Goal: Transaction & Acquisition: Purchase product/service

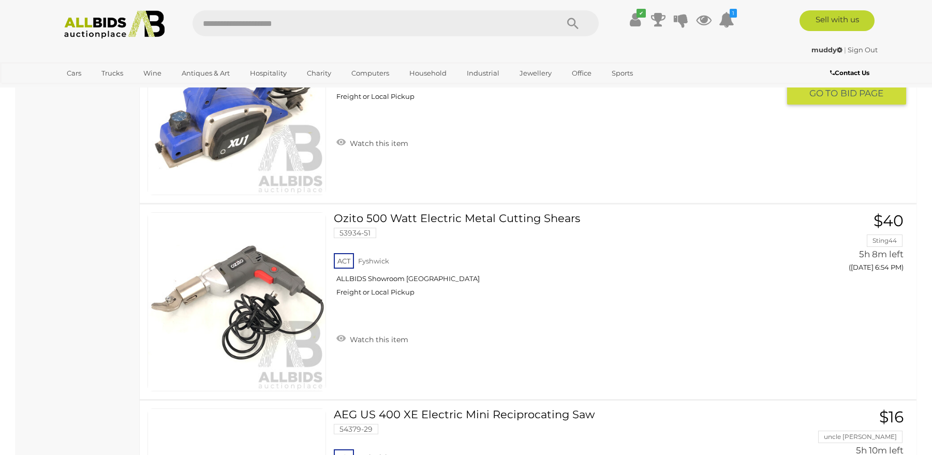
scroll to position [931, 0]
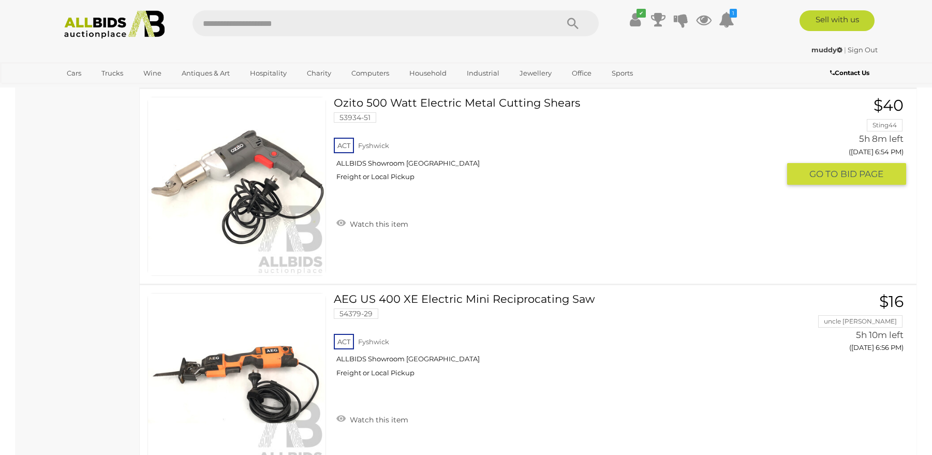
click at [286, 179] on link at bounding box center [236, 186] width 179 height 179
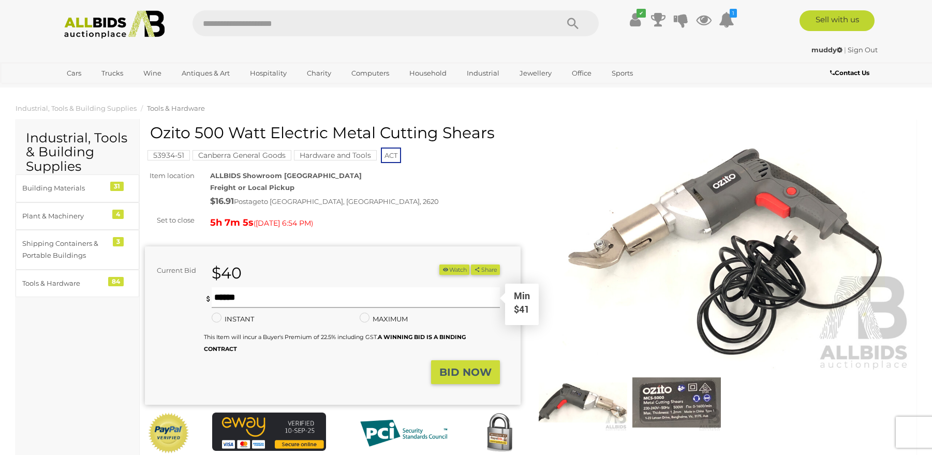
click at [262, 300] on input "text" at bounding box center [356, 297] width 288 height 21
type input "*"
type input "**"
click at [466, 372] on strong "BID NOW" at bounding box center [465, 372] width 52 height 12
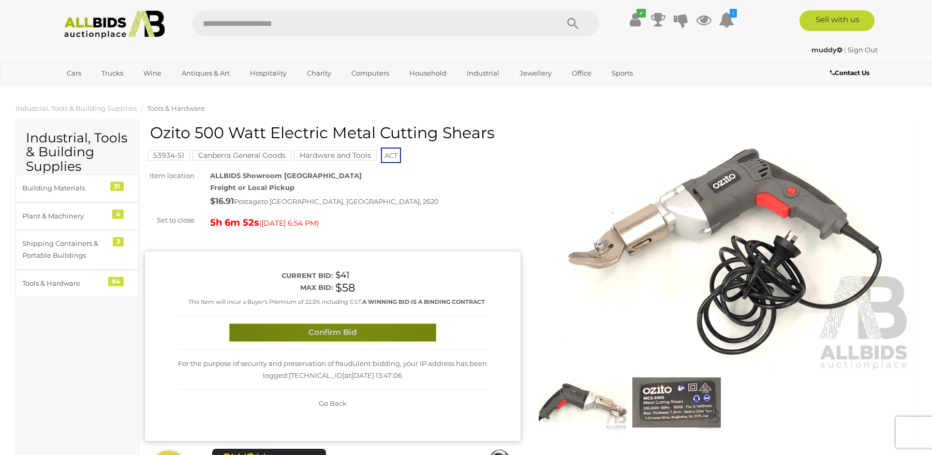
click at [347, 328] on button "Confirm Bid" at bounding box center [332, 332] width 207 height 18
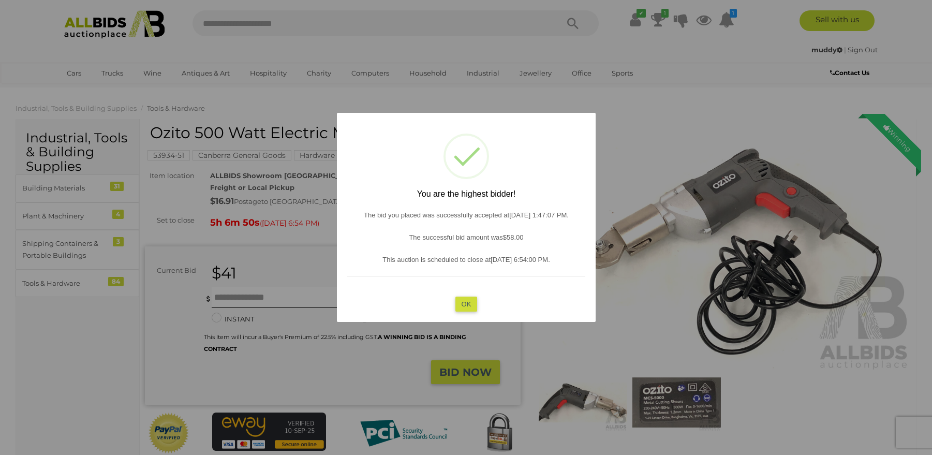
click at [471, 303] on button "OK" at bounding box center [466, 303] width 22 height 15
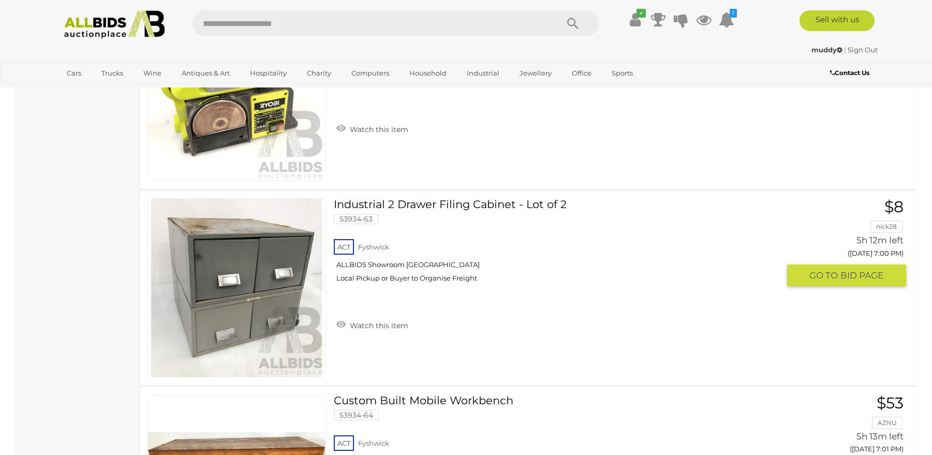
scroll to position [1639, 0]
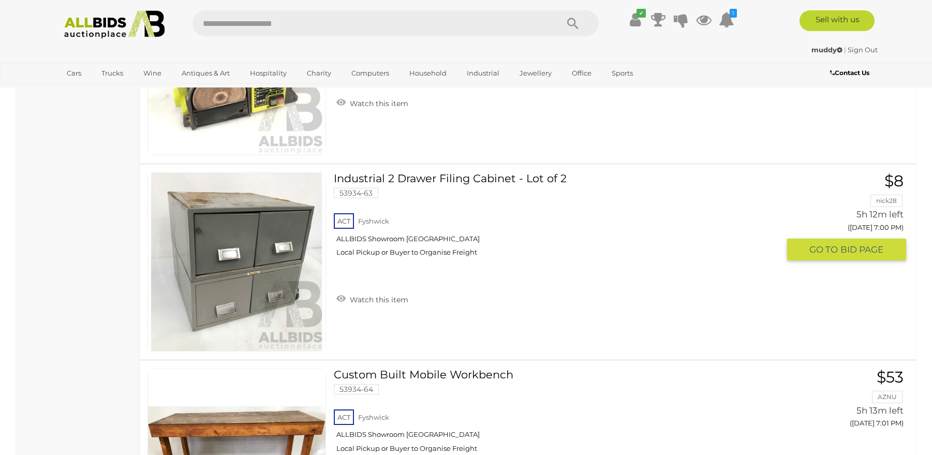
click at [260, 287] on img at bounding box center [236, 261] width 177 height 177
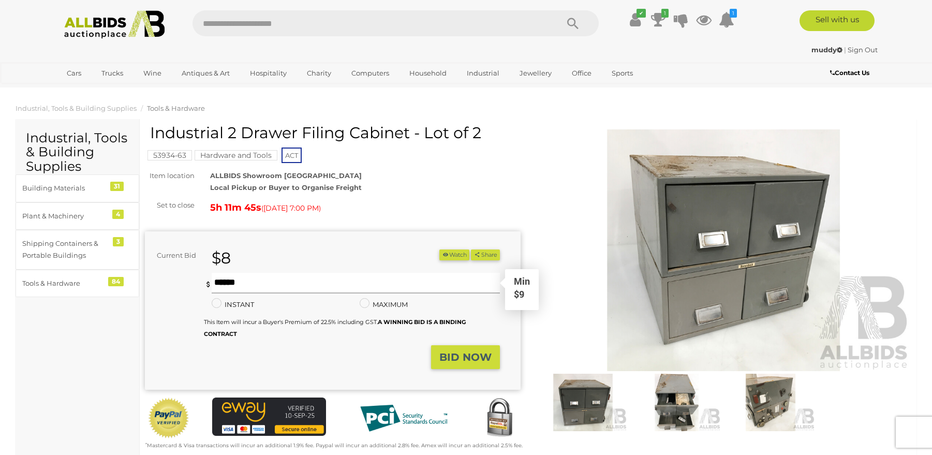
click at [252, 284] on input "text" at bounding box center [356, 283] width 288 height 21
type input "**"
click at [457, 352] on strong "BID NOW" at bounding box center [465, 357] width 52 height 12
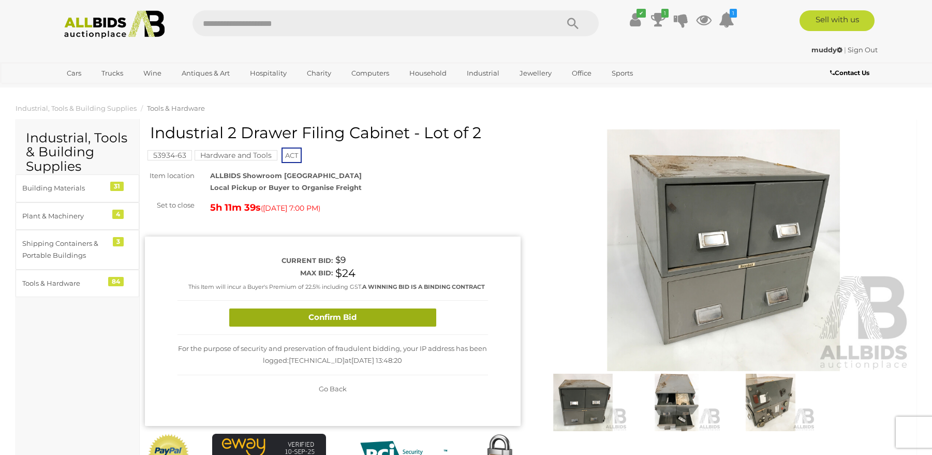
click at [299, 315] on button "Confirm Bid" at bounding box center [332, 317] width 207 height 18
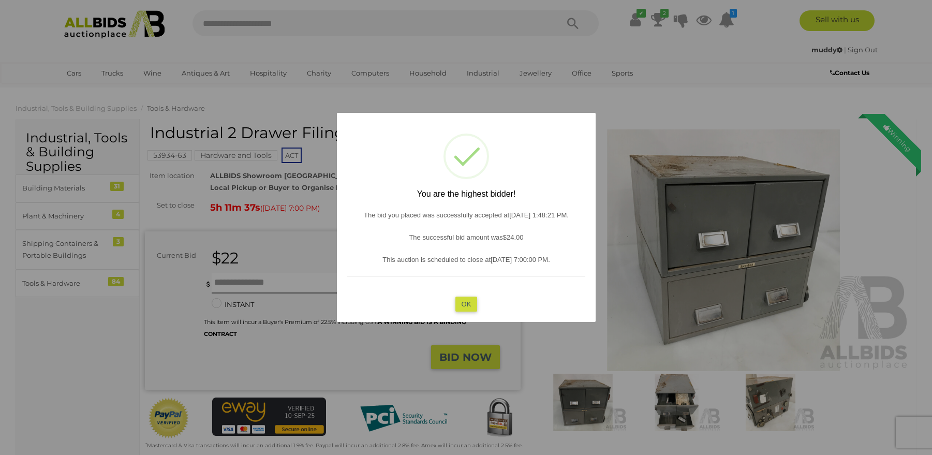
click at [469, 299] on button "OK" at bounding box center [466, 303] width 22 height 15
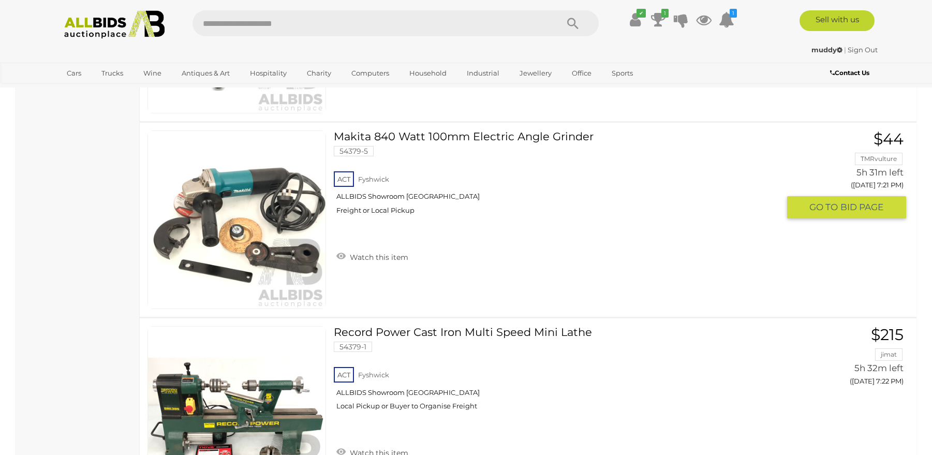
scroll to position [2815, 0]
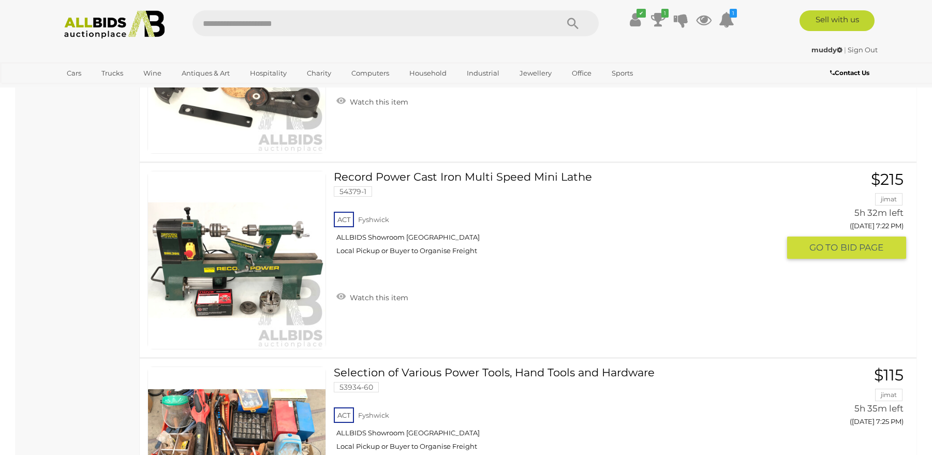
click at [197, 263] on img at bounding box center [236, 259] width 177 height 177
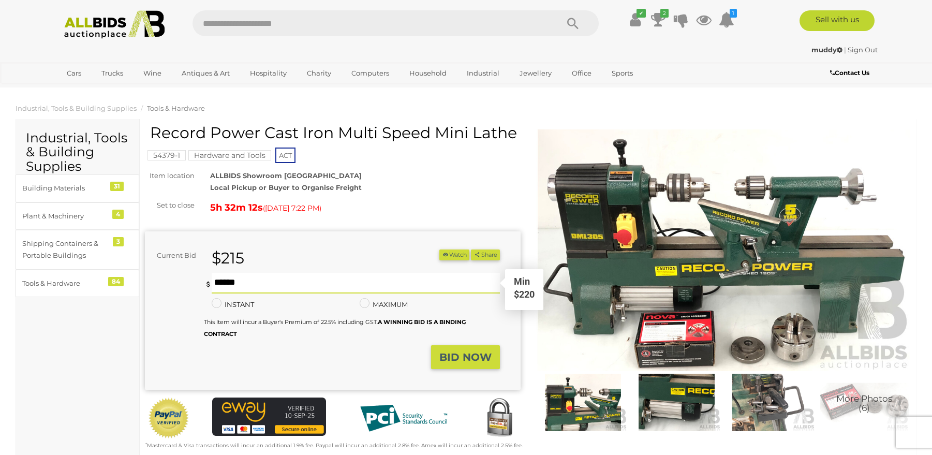
click at [244, 283] on input "text" at bounding box center [356, 283] width 288 height 21
type input "***"
click at [457, 351] on strong "BID NOW" at bounding box center [465, 357] width 52 height 12
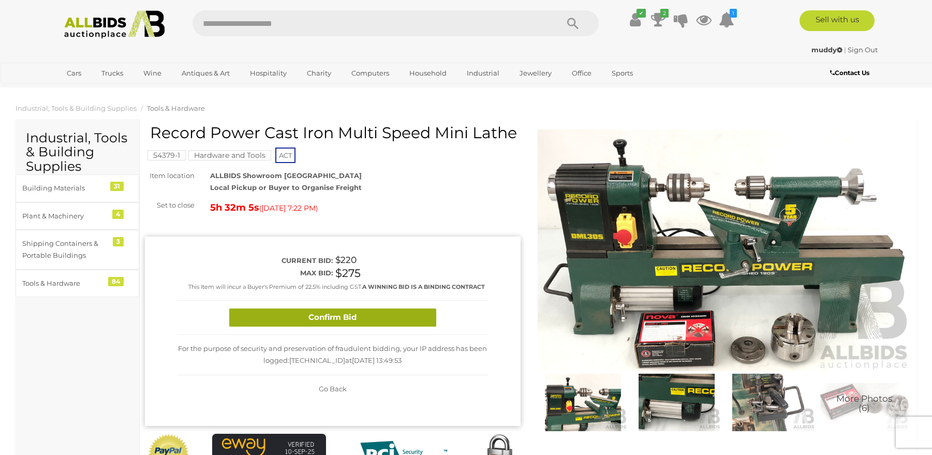
click at [337, 315] on button "Confirm Bid" at bounding box center [332, 317] width 207 height 18
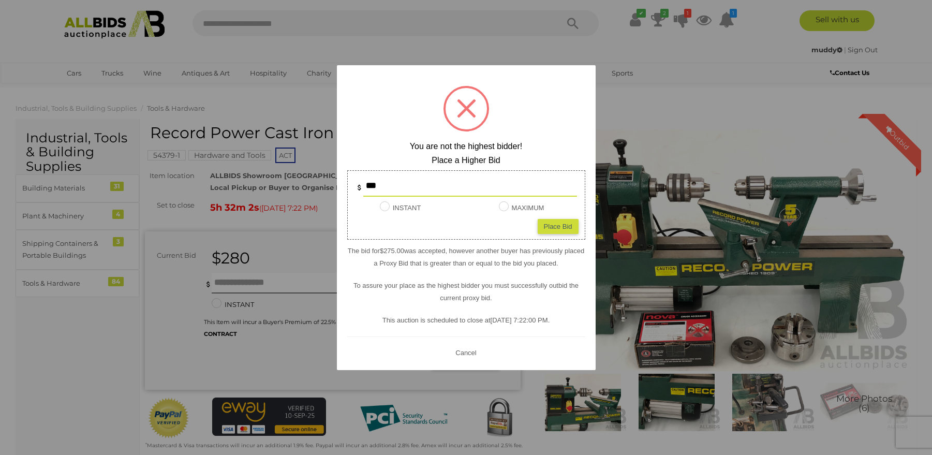
click at [96, 331] on div at bounding box center [466, 227] width 932 height 455
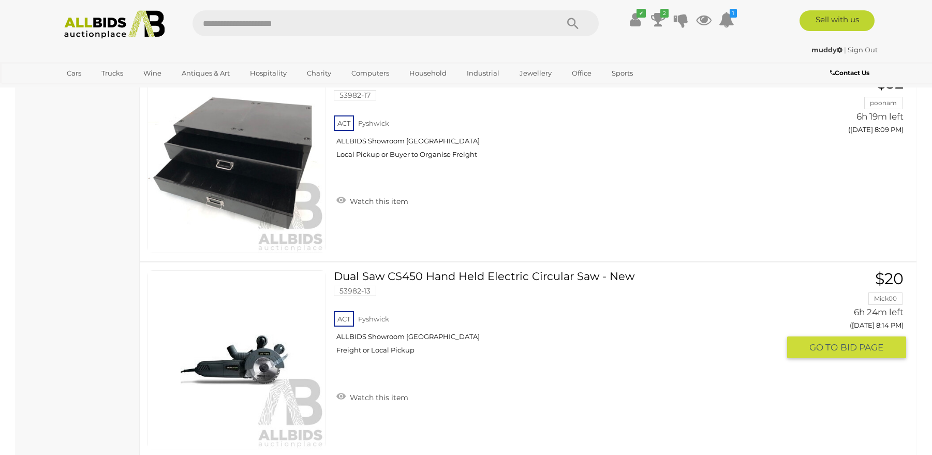
scroll to position [5352, 0]
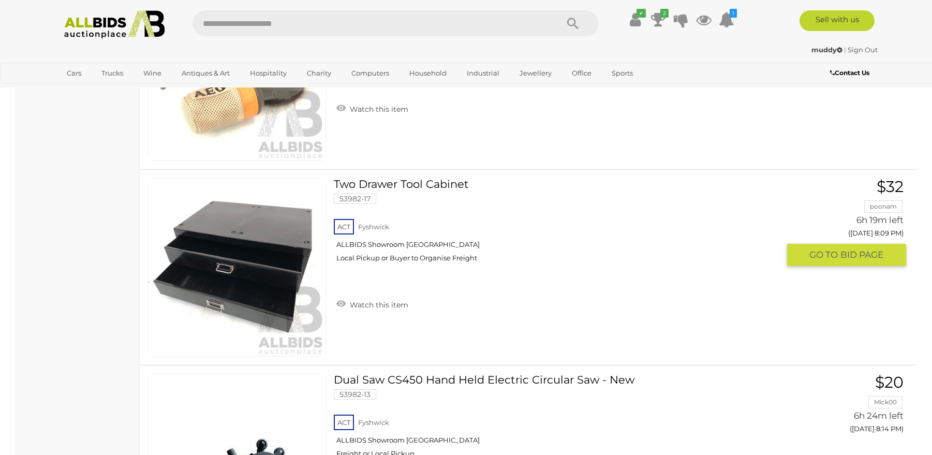
click at [253, 271] on img at bounding box center [236, 267] width 177 height 177
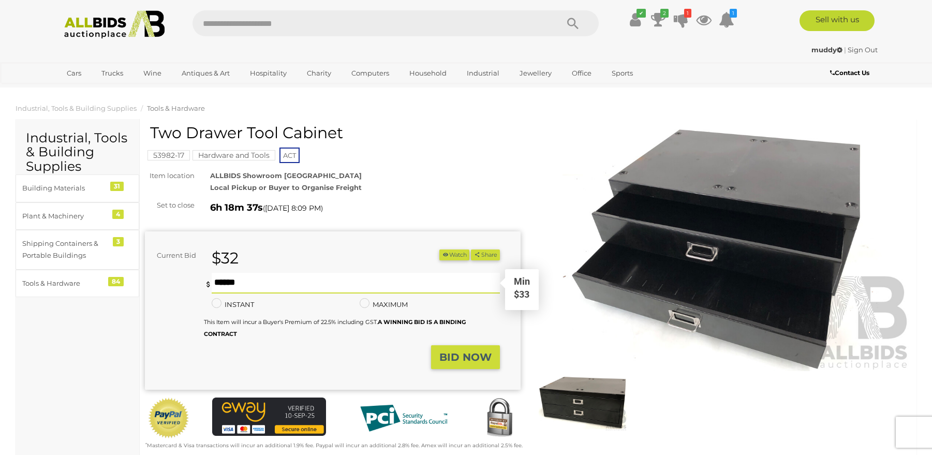
click at [259, 286] on input "text" at bounding box center [356, 283] width 288 height 21
type input "**"
click at [468, 355] on strong "BID NOW" at bounding box center [465, 357] width 52 height 12
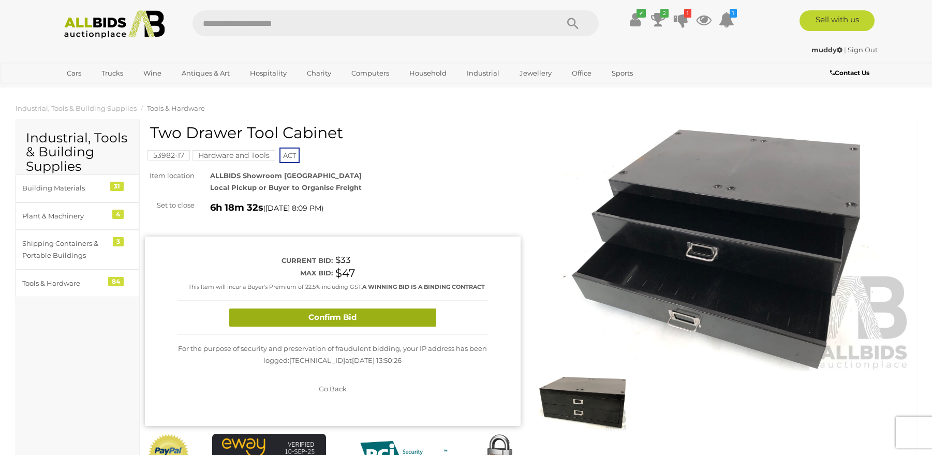
click at [303, 323] on button "Confirm Bid" at bounding box center [332, 317] width 207 height 18
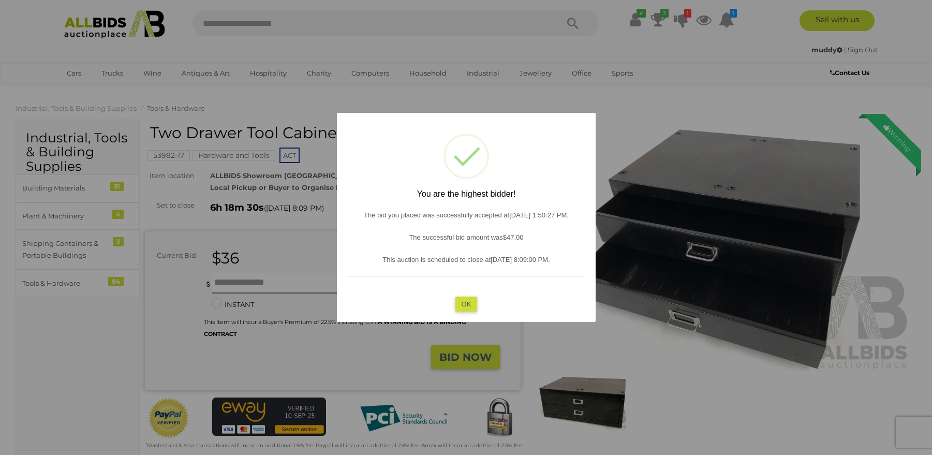
click at [463, 301] on button "OK" at bounding box center [466, 303] width 22 height 15
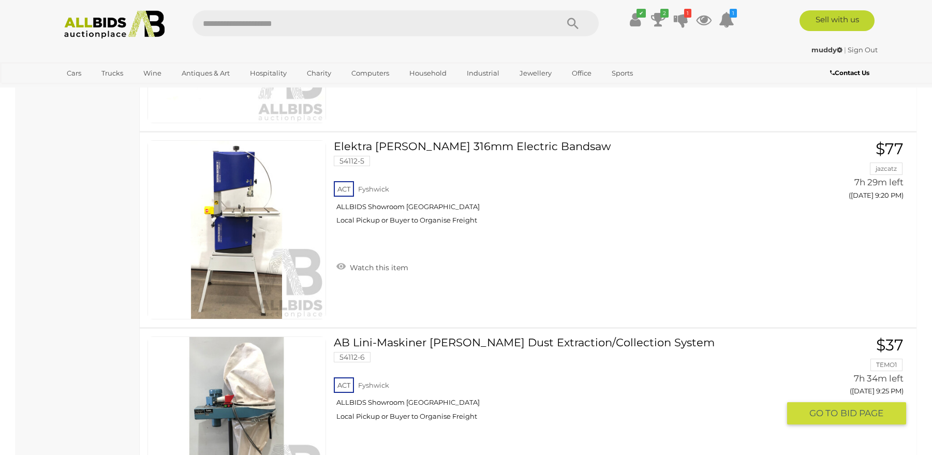
scroll to position [9444, 0]
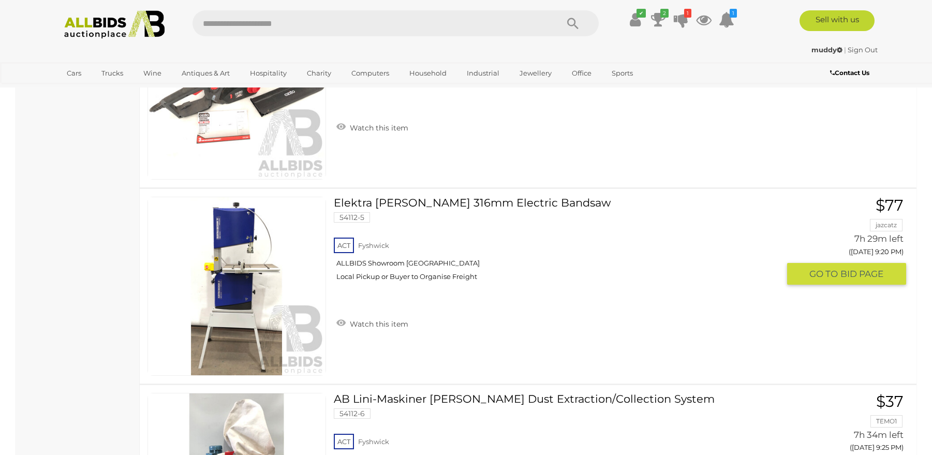
click at [241, 289] on img at bounding box center [236, 285] width 177 height 177
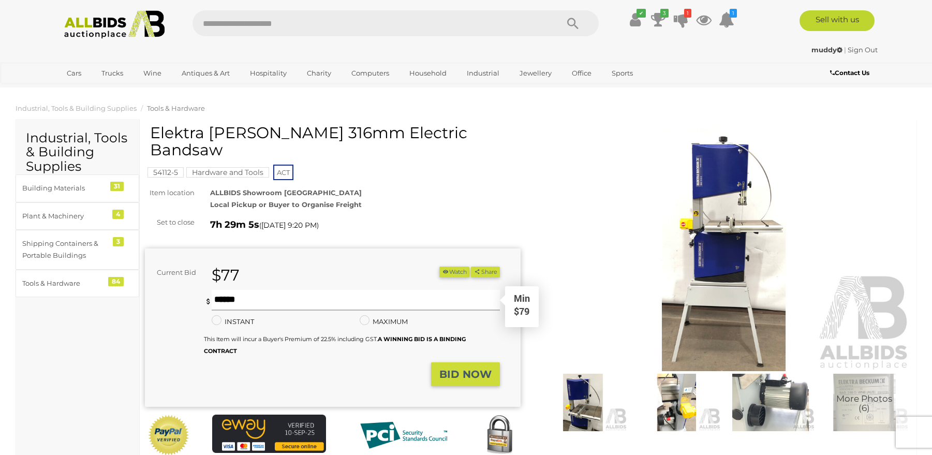
click at [241, 290] on input "text" at bounding box center [356, 300] width 288 height 21
type input "***"
click at [462, 368] on strong "BID NOW" at bounding box center [465, 374] width 52 height 12
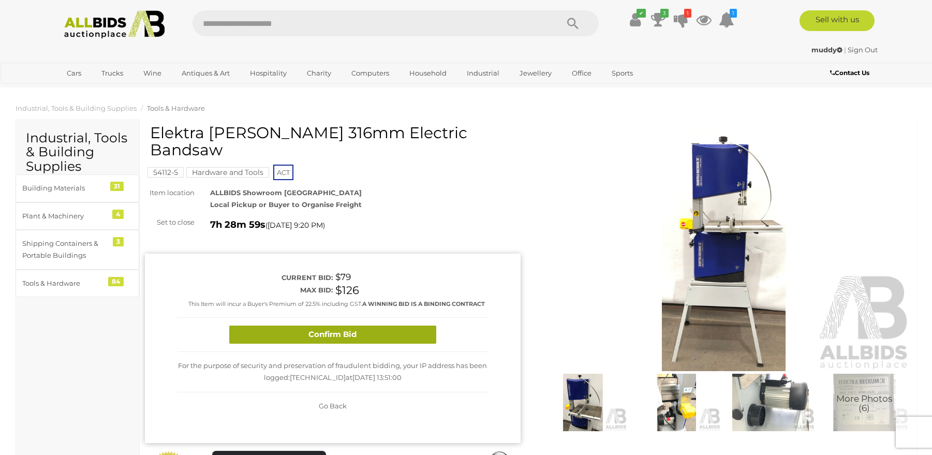
click at [327, 325] on button "Confirm Bid" at bounding box center [332, 334] width 207 height 18
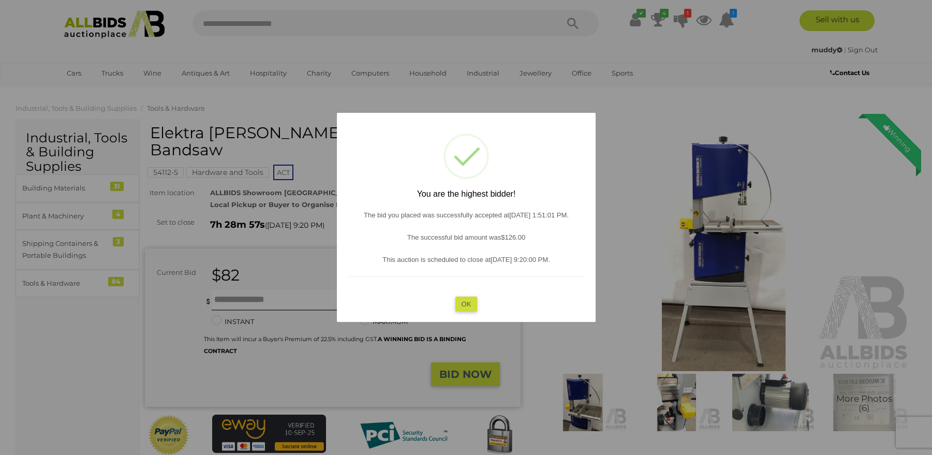
click at [463, 299] on button "OK" at bounding box center [466, 303] width 22 height 15
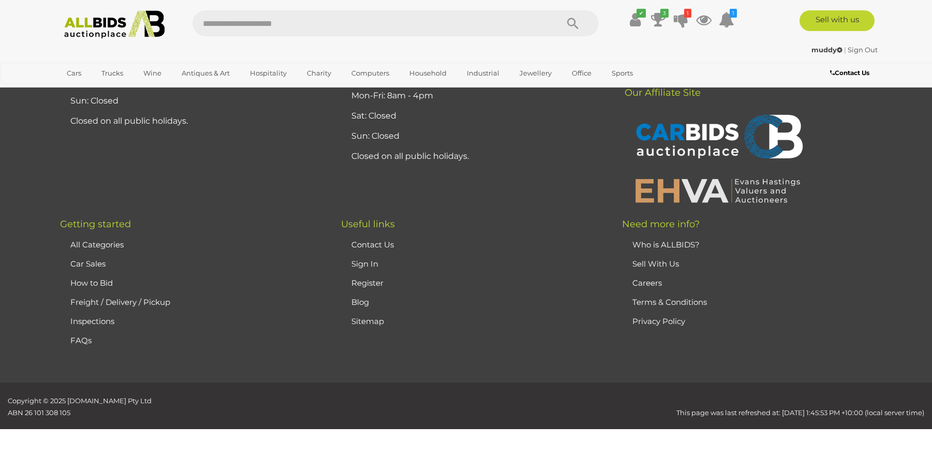
scroll to position [2924, 0]
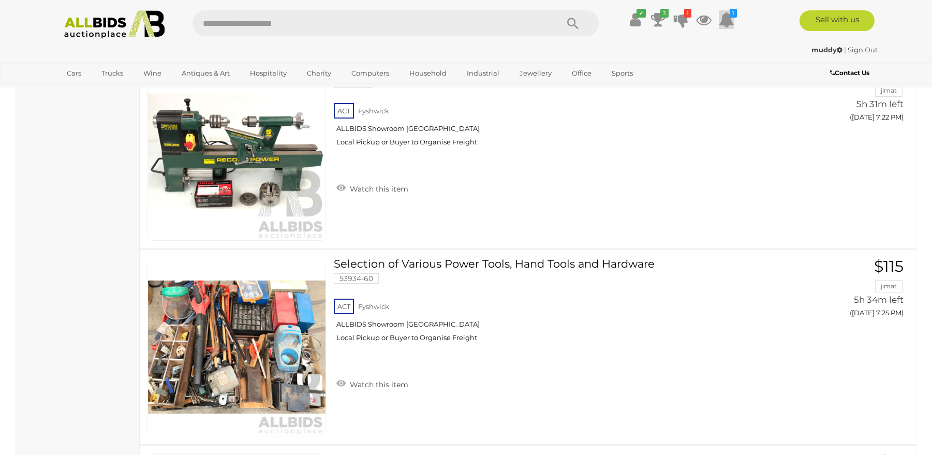
click at [725, 18] on icon at bounding box center [727, 19] width 16 height 19
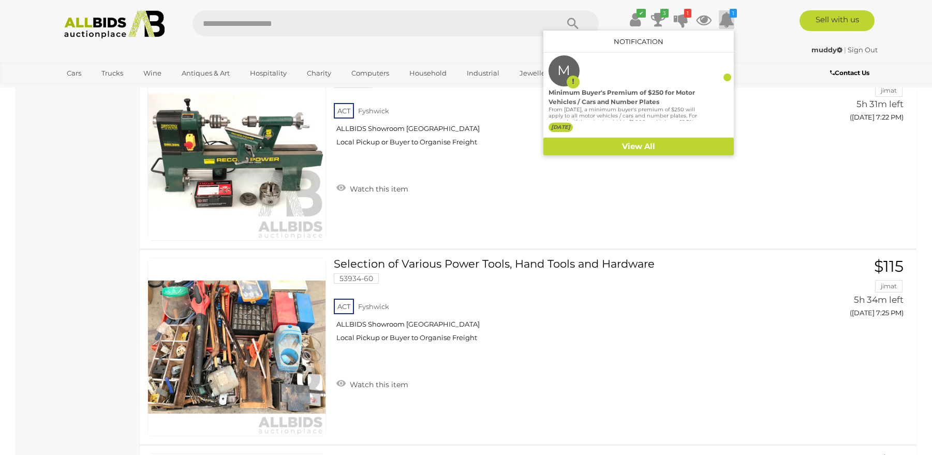
click at [752, 33] on div "✔ 3 1 1" at bounding box center [466, 24] width 843 height 28
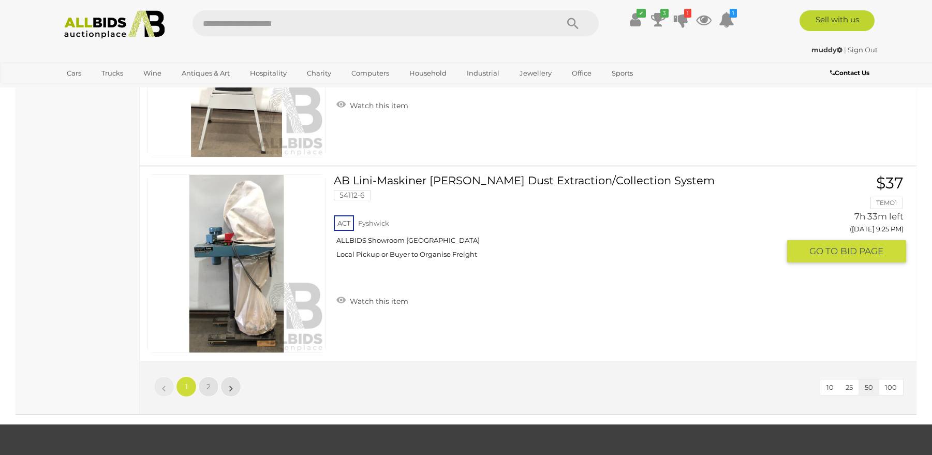
scroll to position [9806, 0]
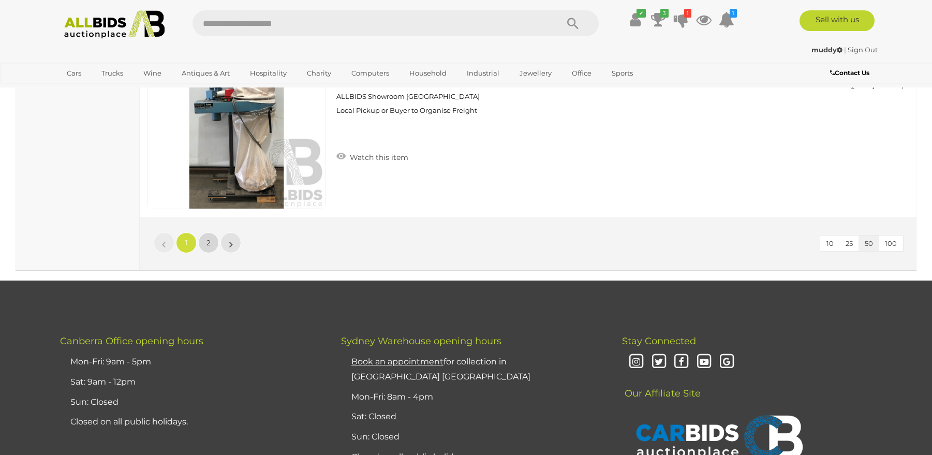
click at [208, 241] on span "2" at bounding box center [208, 242] width 4 height 9
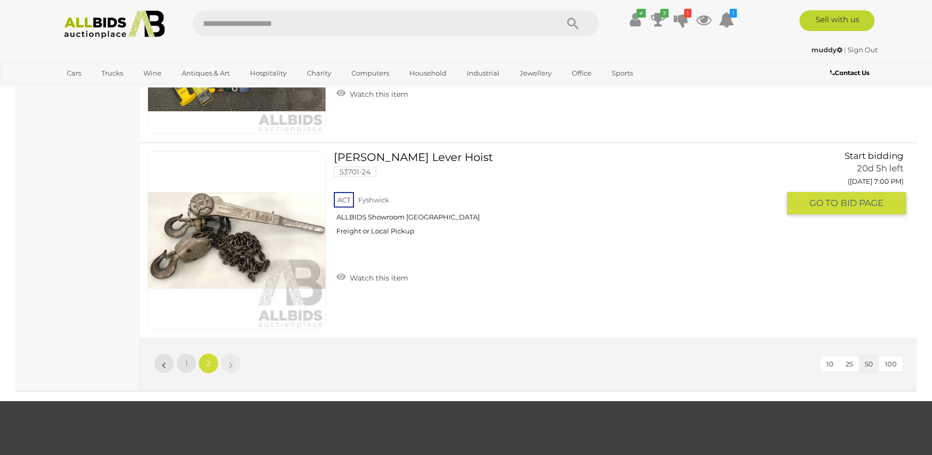
scroll to position [6572, 0]
